Goal: Browse casually: Explore the website without a specific task or goal

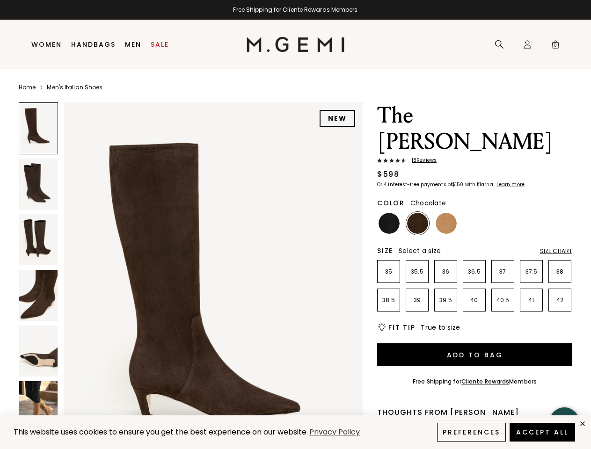
click at [295, 10] on div "Free Shipping for Cliente Rewards Members" at bounding box center [295, 9] width 591 height 7
click at [499, 44] on icon at bounding box center [499, 44] width 9 height 9
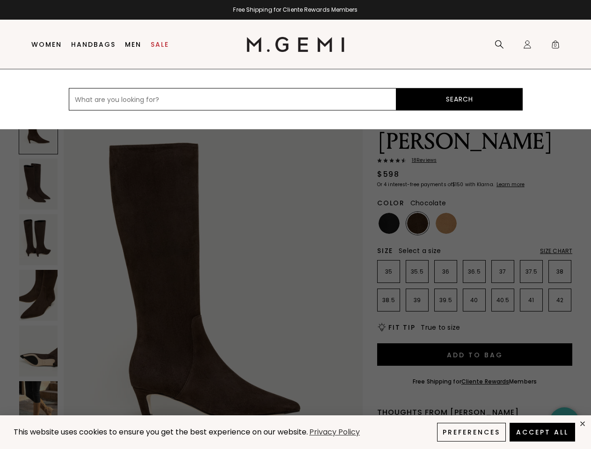
click at [527, 44] on div "Icons/20x20/profile@2x Sign In Orders Rewards Refer a Friend Address Book Call …" at bounding box center [527, 44] width 19 height 49
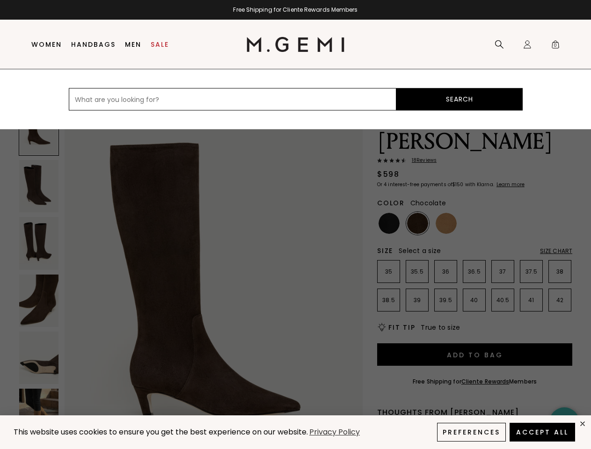
click at [555, 44] on span "0" at bounding box center [555, 46] width 9 height 9
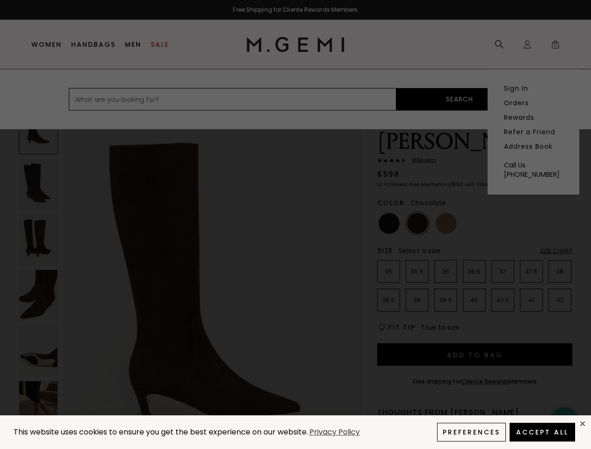
click at [69, 93] on div at bounding box center [295, 224] width 591 height 449
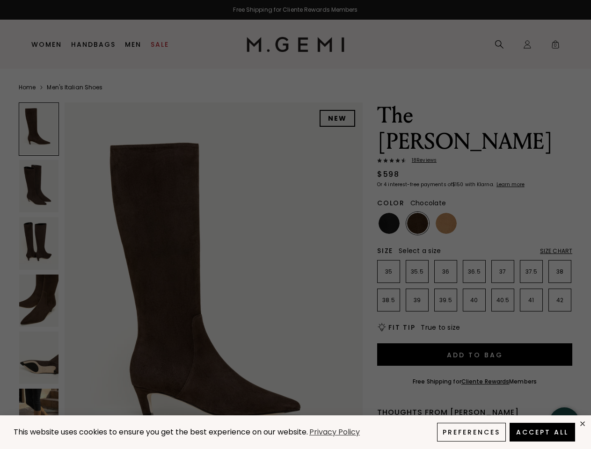
click at [190, 276] on div "Free Shipping for Cliente Rewards Members Icons/20x20/hamburger@2x Women Shop A…" at bounding box center [295, 224] width 591 height 449
click at [38, 128] on div at bounding box center [39, 128] width 40 height 53
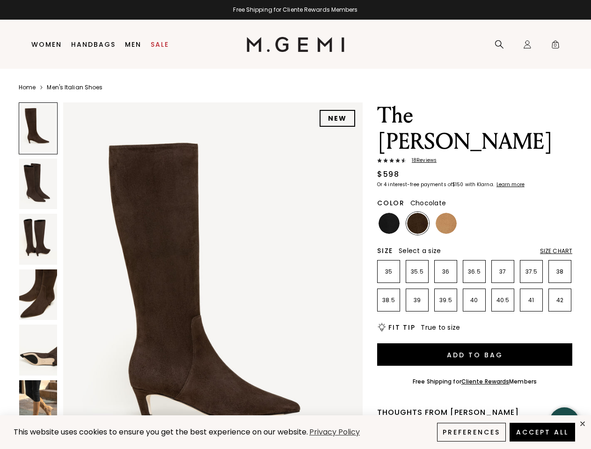
click at [38, 184] on img at bounding box center [38, 184] width 38 height 51
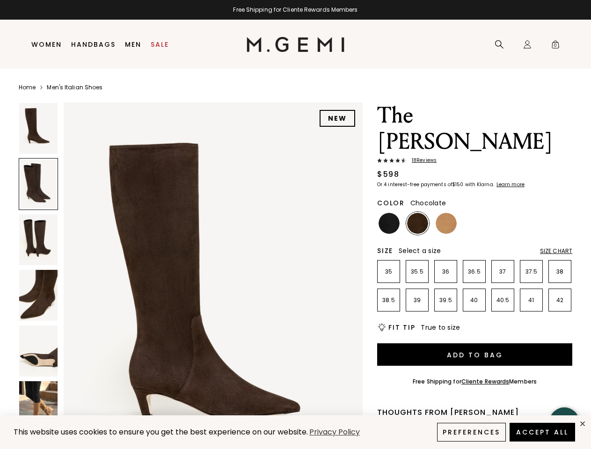
click at [38, 240] on img at bounding box center [38, 239] width 38 height 51
click at [38, 295] on img at bounding box center [38, 295] width 38 height 51
